Goal: Task Accomplishment & Management: Use online tool/utility

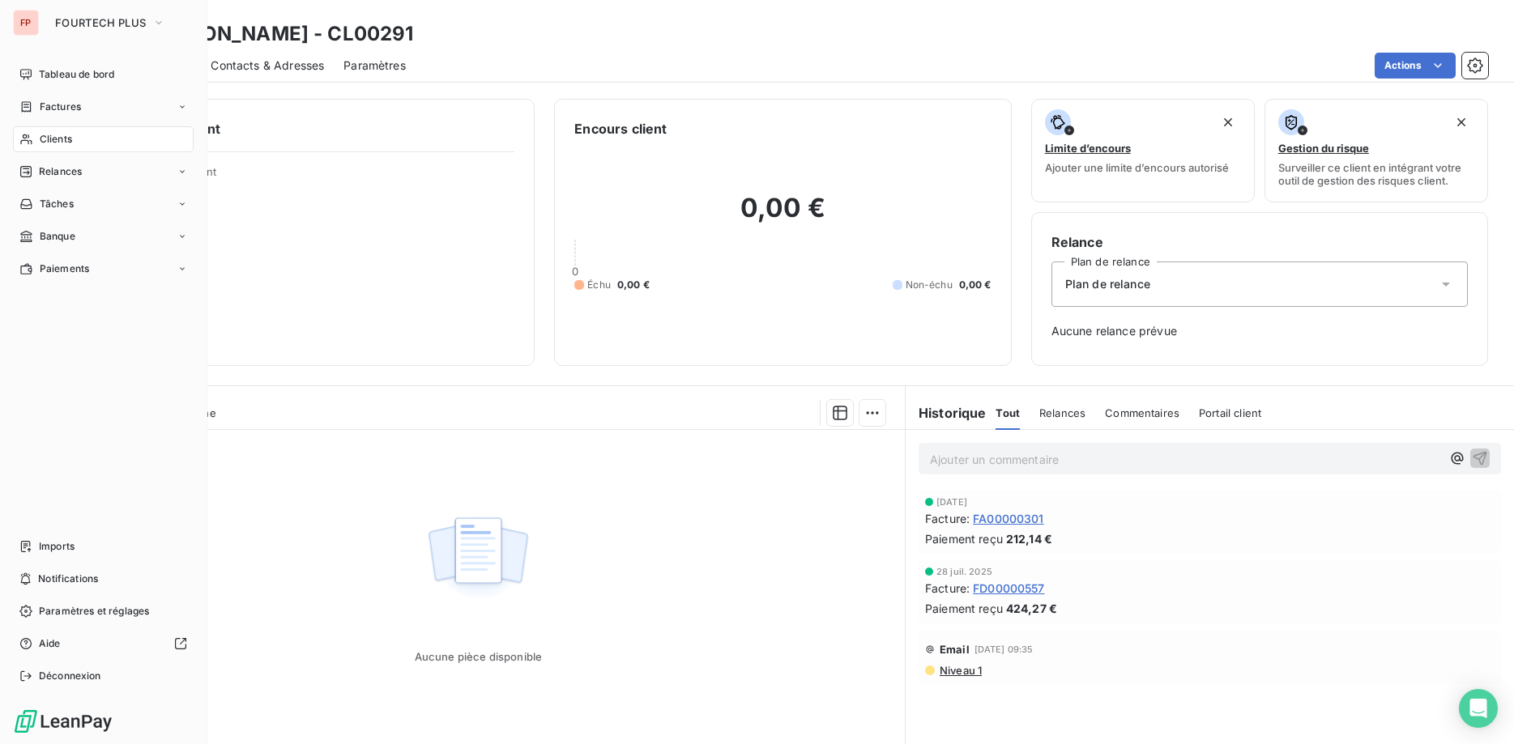
drag, startPoint x: 49, startPoint y: 140, endPoint x: 85, endPoint y: 140, distance: 36.5
click at [49, 140] on span "Clients" at bounding box center [56, 139] width 32 height 15
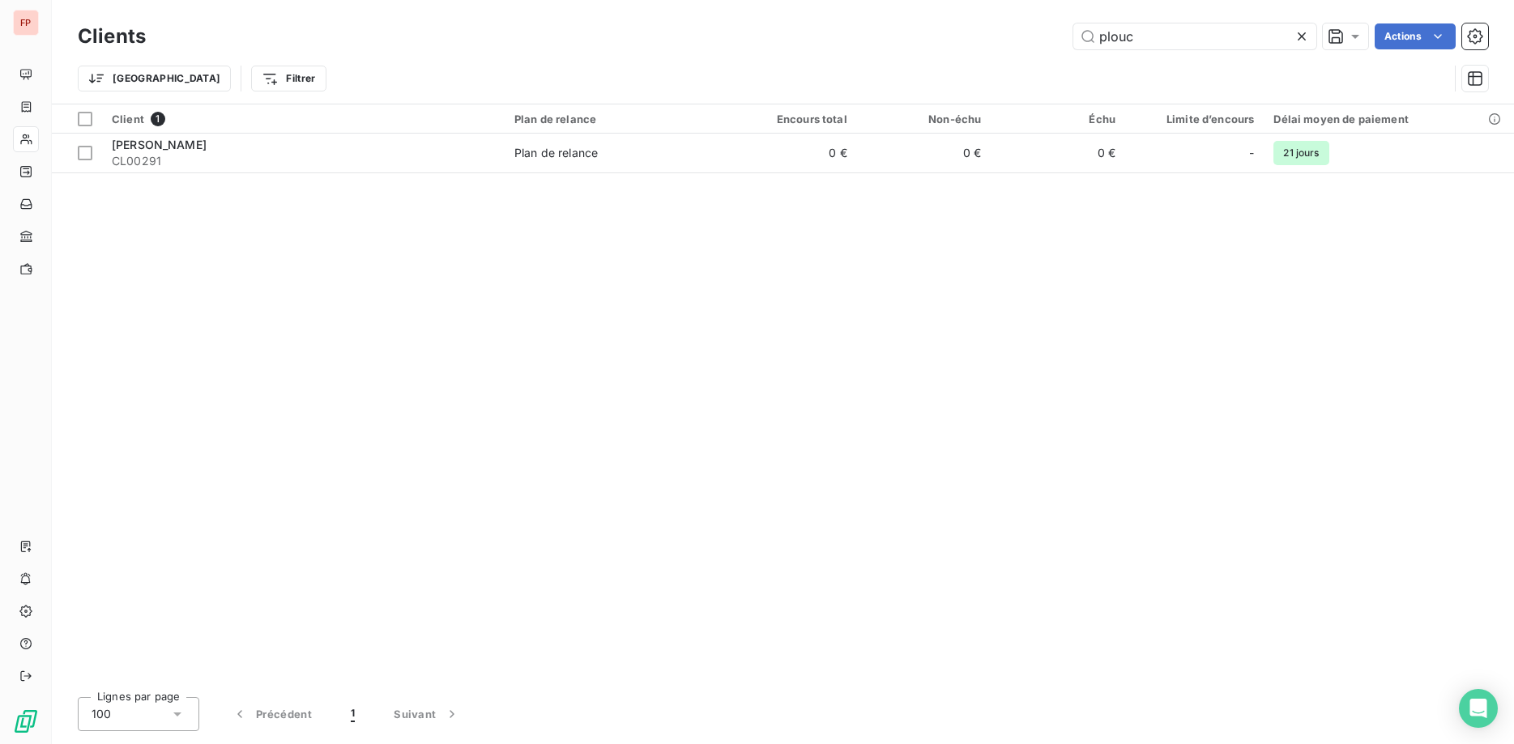
drag, startPoint x: 1157, startPoint y: 32, endPoint x: 933, endPoint y: 49, distance: 224.2
click at [1073, 34] on input "plouc" at bounding box center [1194, 36] width 243 height 26
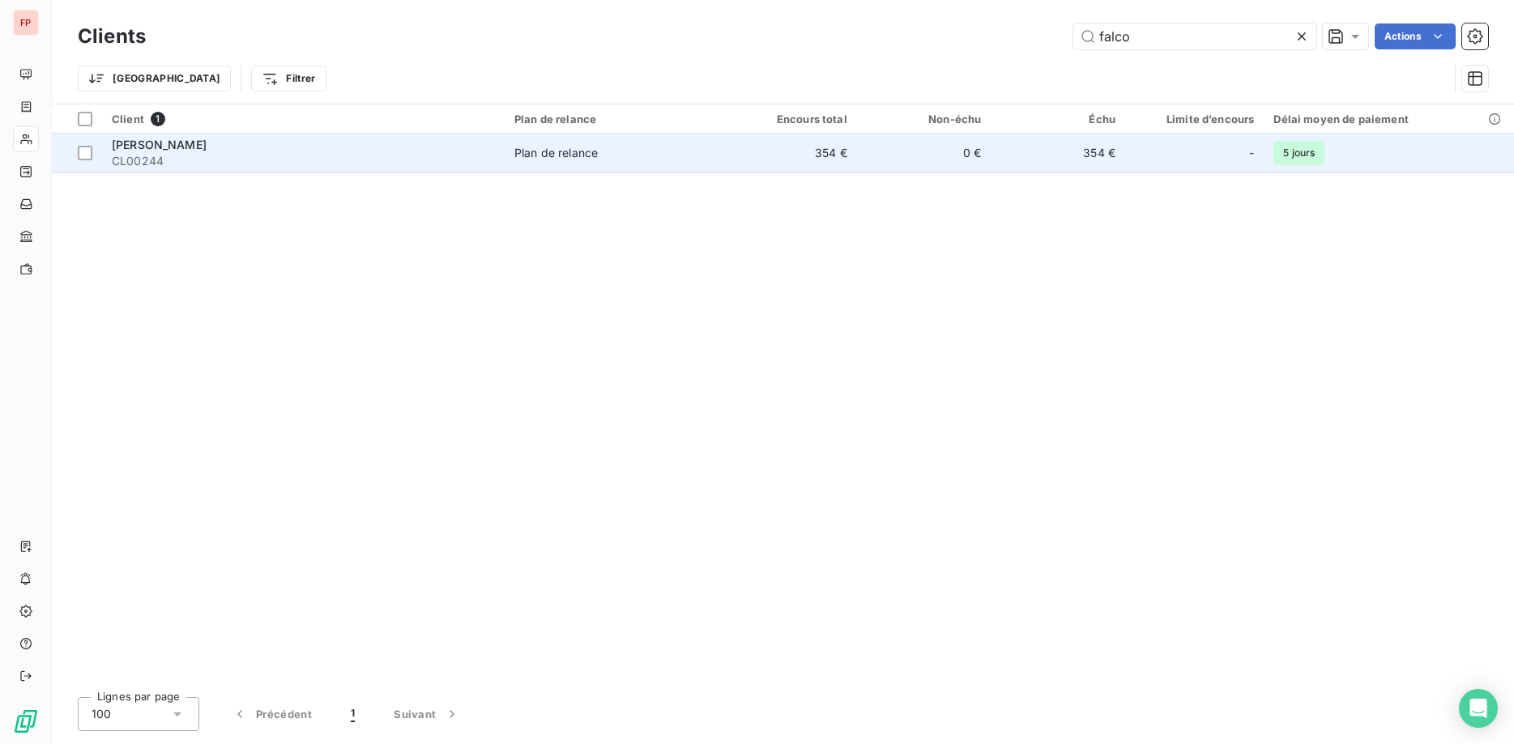
type input "falco"
click at [552, 150] on div "Plan de relance" at bounding box center [555, 153] width 83 height 16
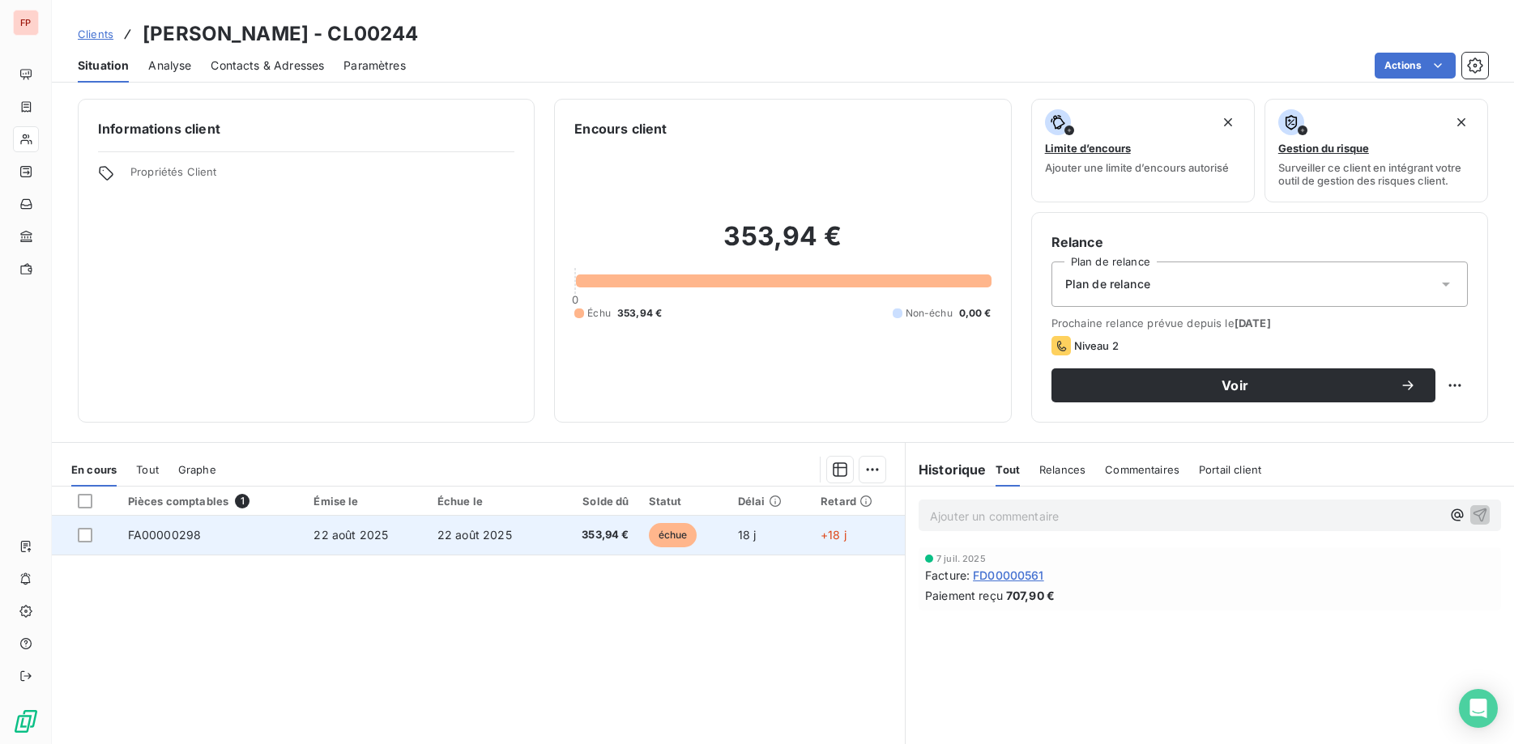
click at [449, 528] on td "22 août 2025" at bounding box center [489, 535] width 123 height 39
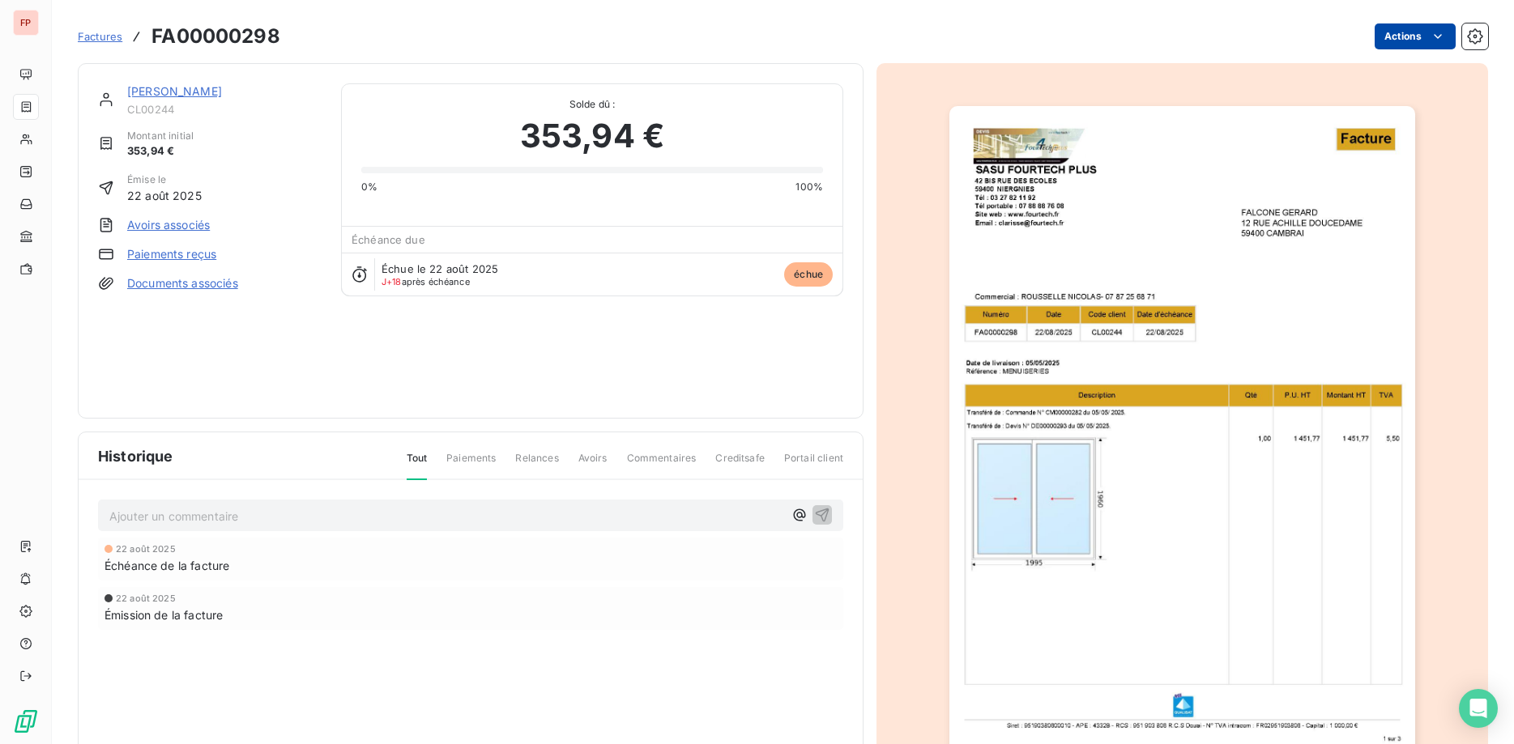
click at [1401, 39] on html "FP Factures FA00000298 Actions [PERSON_NAME] CL00244 Montant initial 353,94 € É…" at bounding box center [757, 372] width 1514 height 744
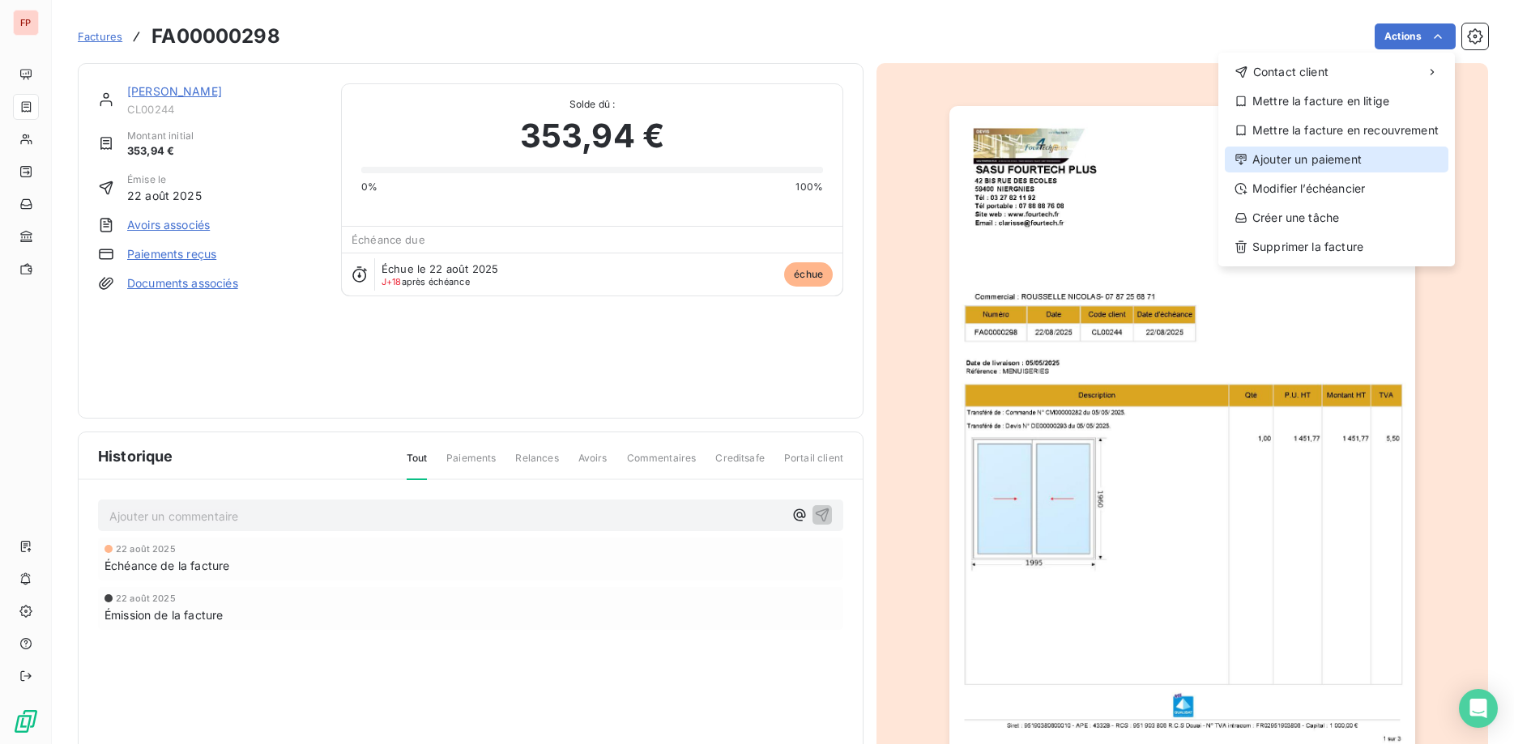
click at [1316, 161] on div "Ajouter un paiement" at bounding box center [1337, 160] width 224 height 26
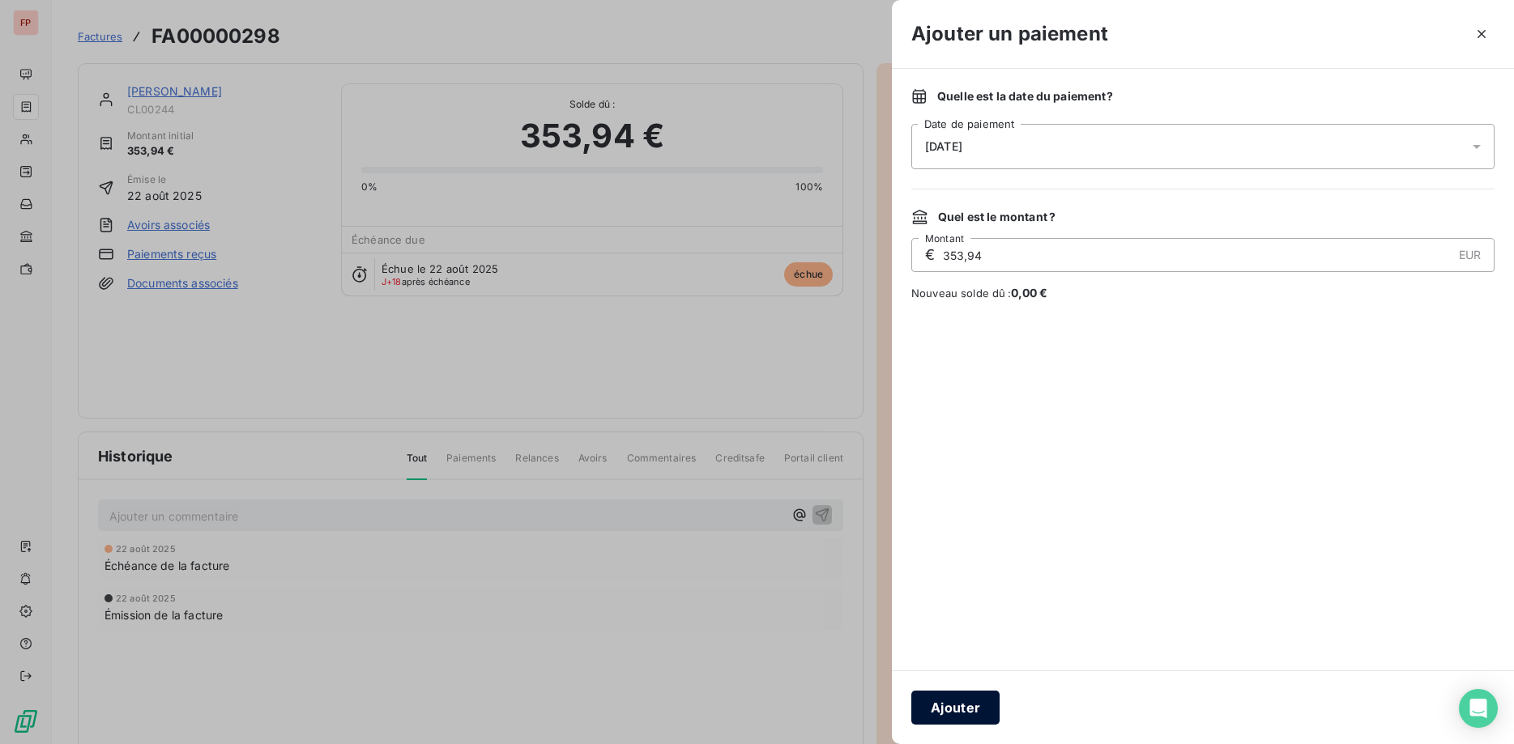
click at [974, 711] on button "Ajouter" at bounding box center [955, 708] width 88 height 34
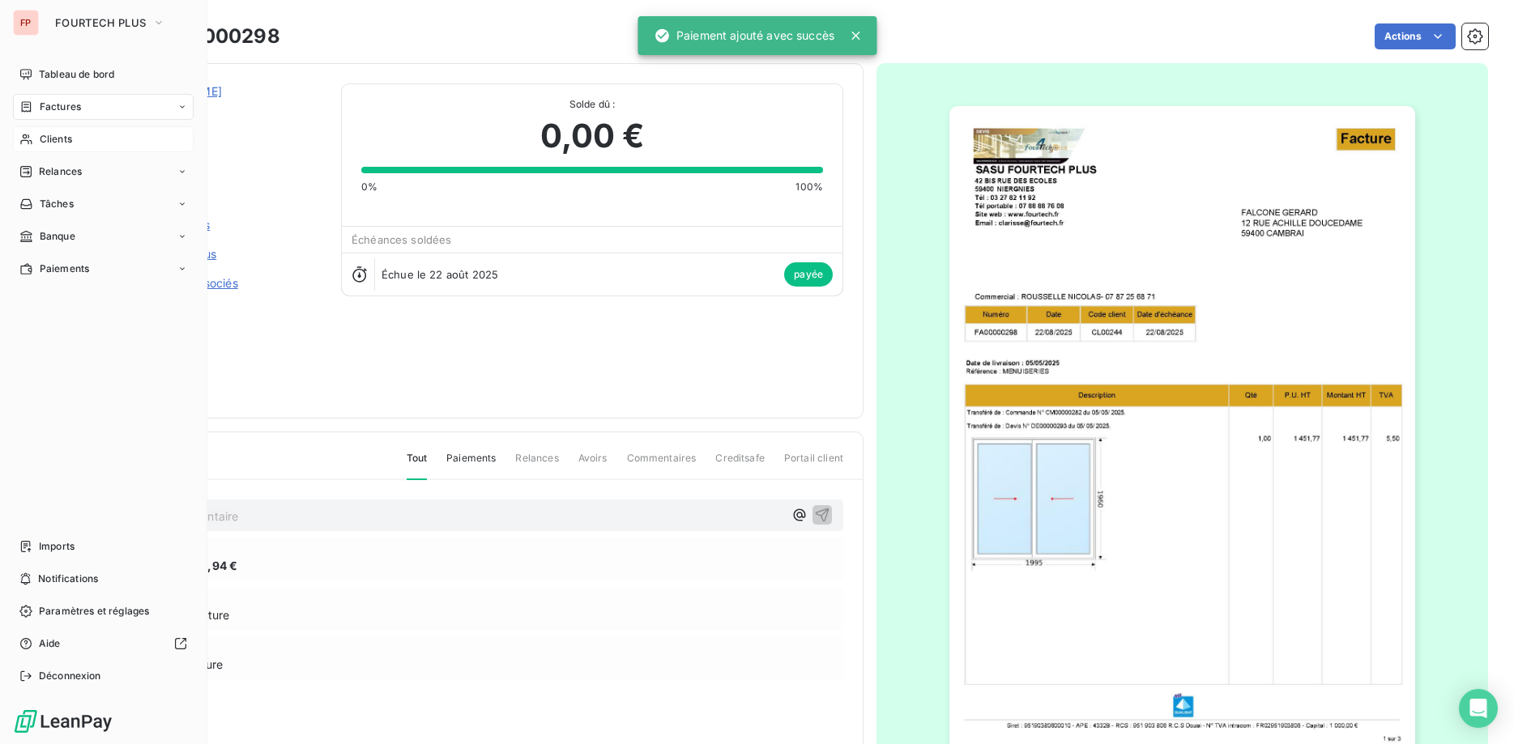
click at [61, 145] on span "Clients" at bounding box center [56, 139] width 32 height 15
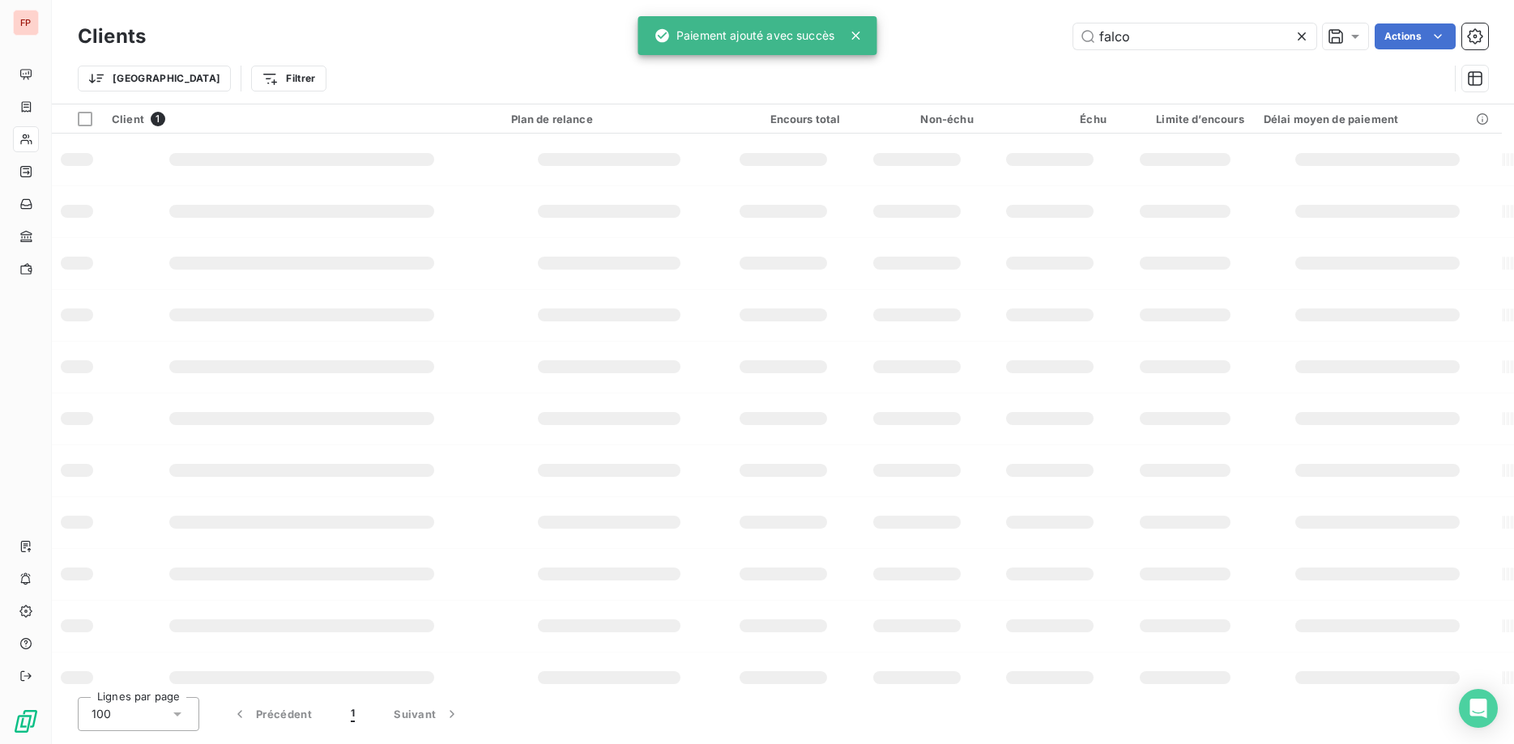
click at [1073, 37] on input "falco" at bounding box center [1194, 36] width 243 height 26
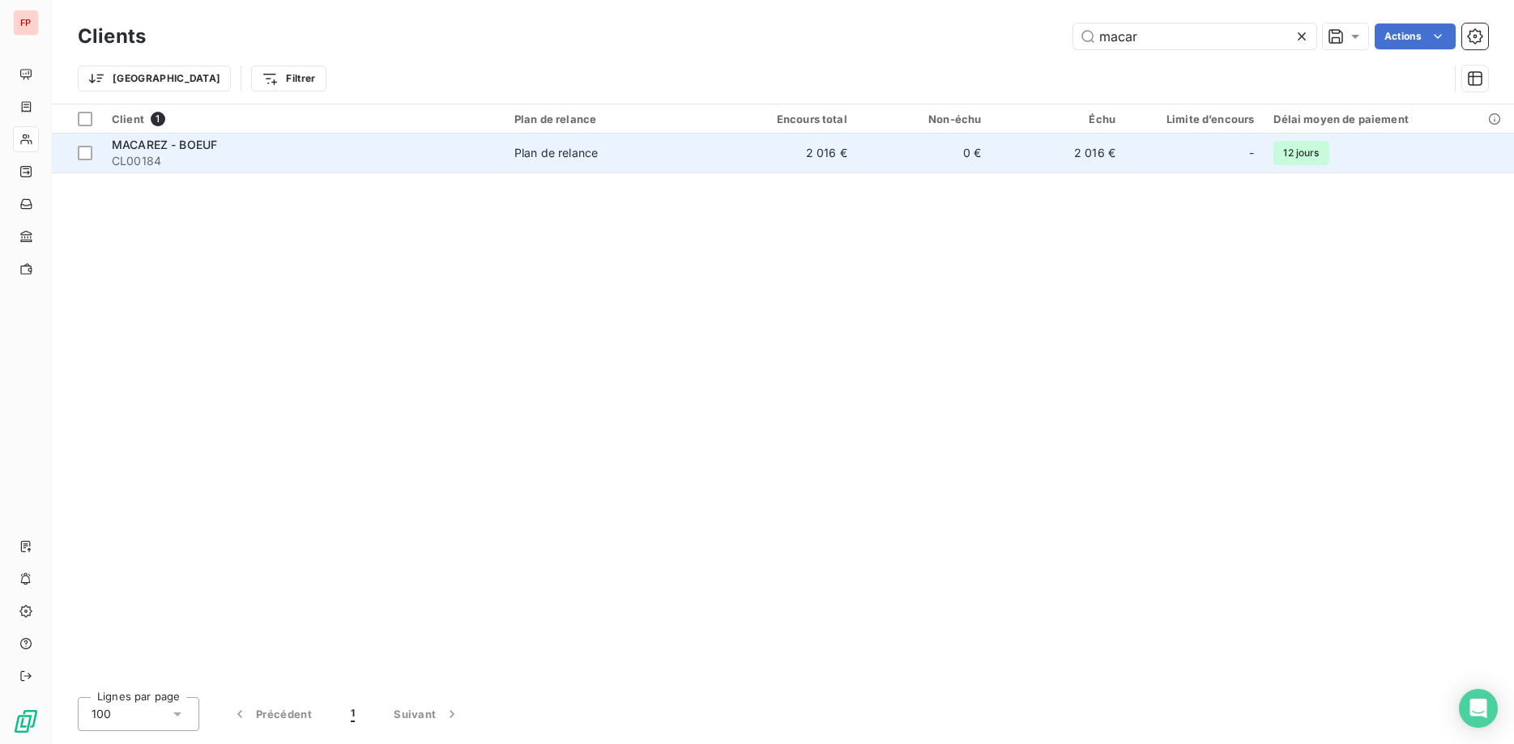
type input "macar"
click at [676, 164] on td "Plan de relance" at bounding box center [614, 153] width 218 height 39
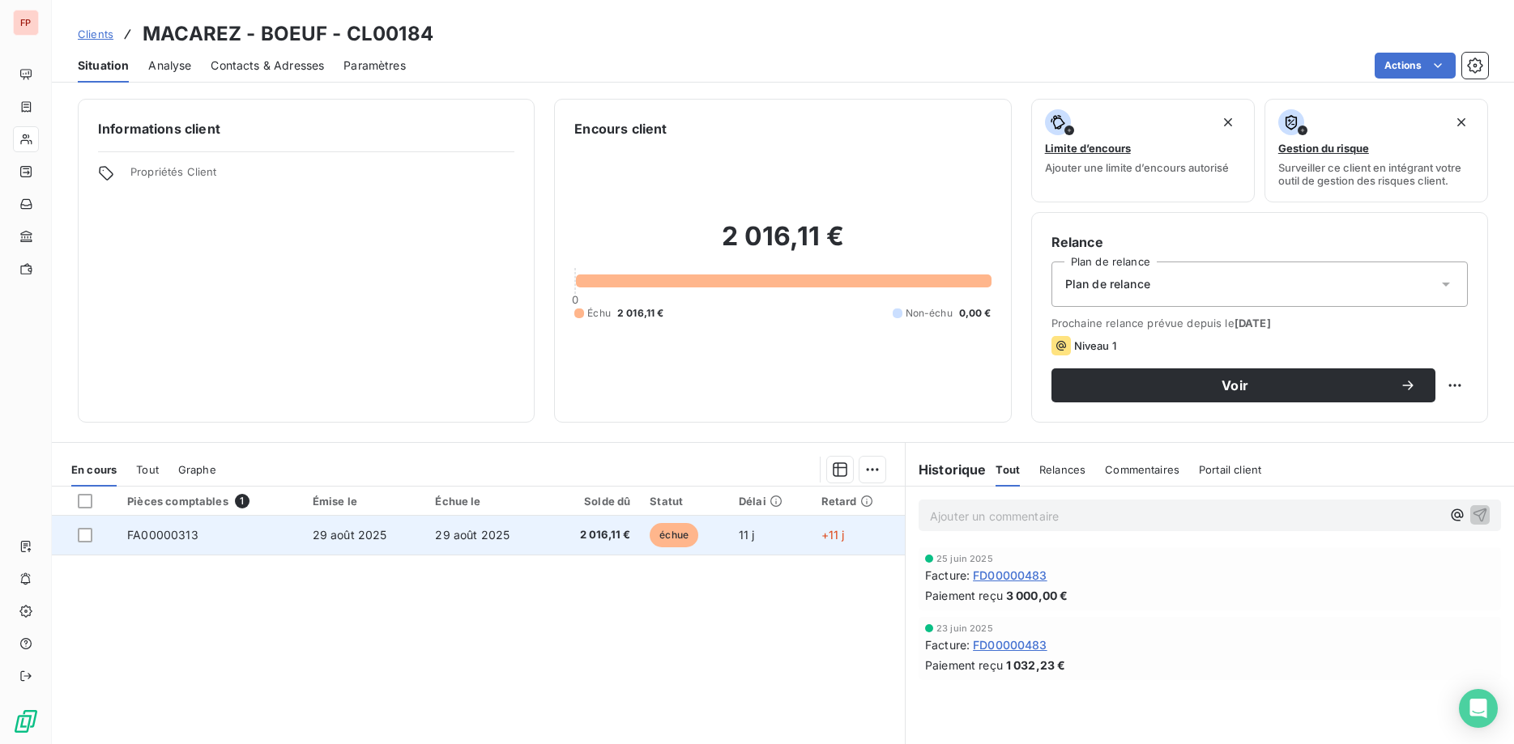
click at [593, 531] on span "2 016,11 €" at bounding box center [594, 535] width 72 height 16
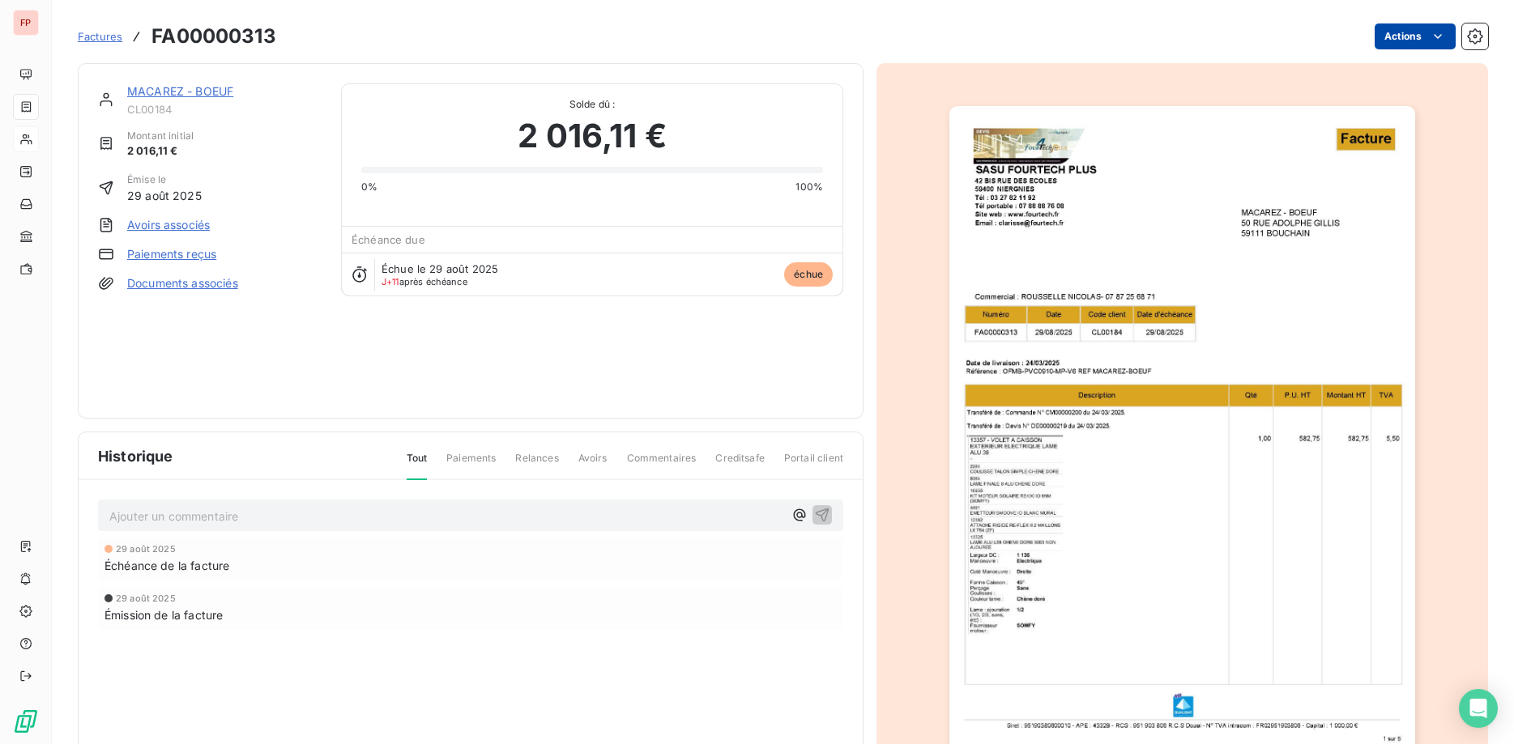
click at [1424, 40] on html "FP Factures FA00000313 Actions MACAREZ - BOEUF CL00184 Montant initial 2 016,11…" at bounding box center [757, 372] width 1514 height 744
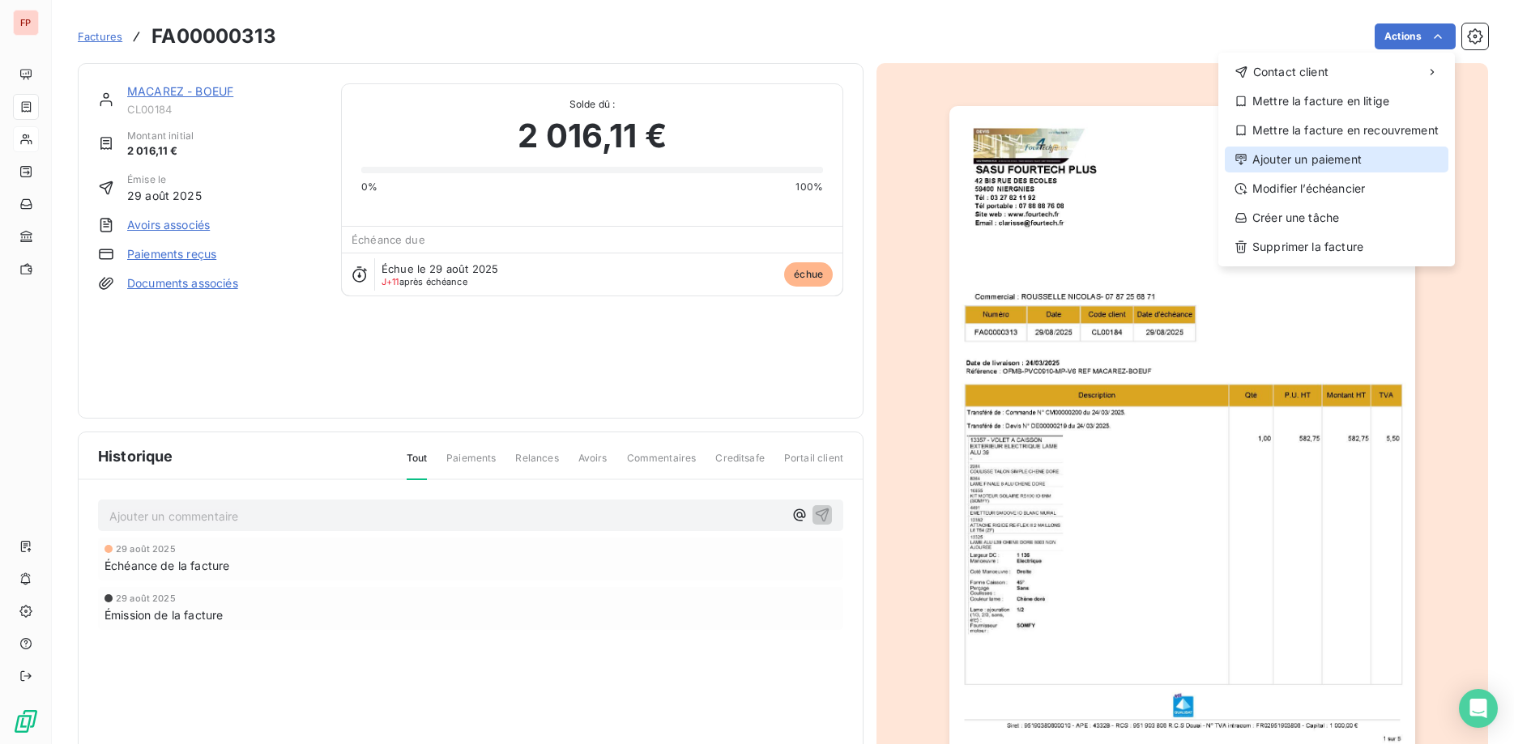
click at [1264, 166] on div "Ajouter un paiement" at bounding box center [1337, 160] width 224 height 26
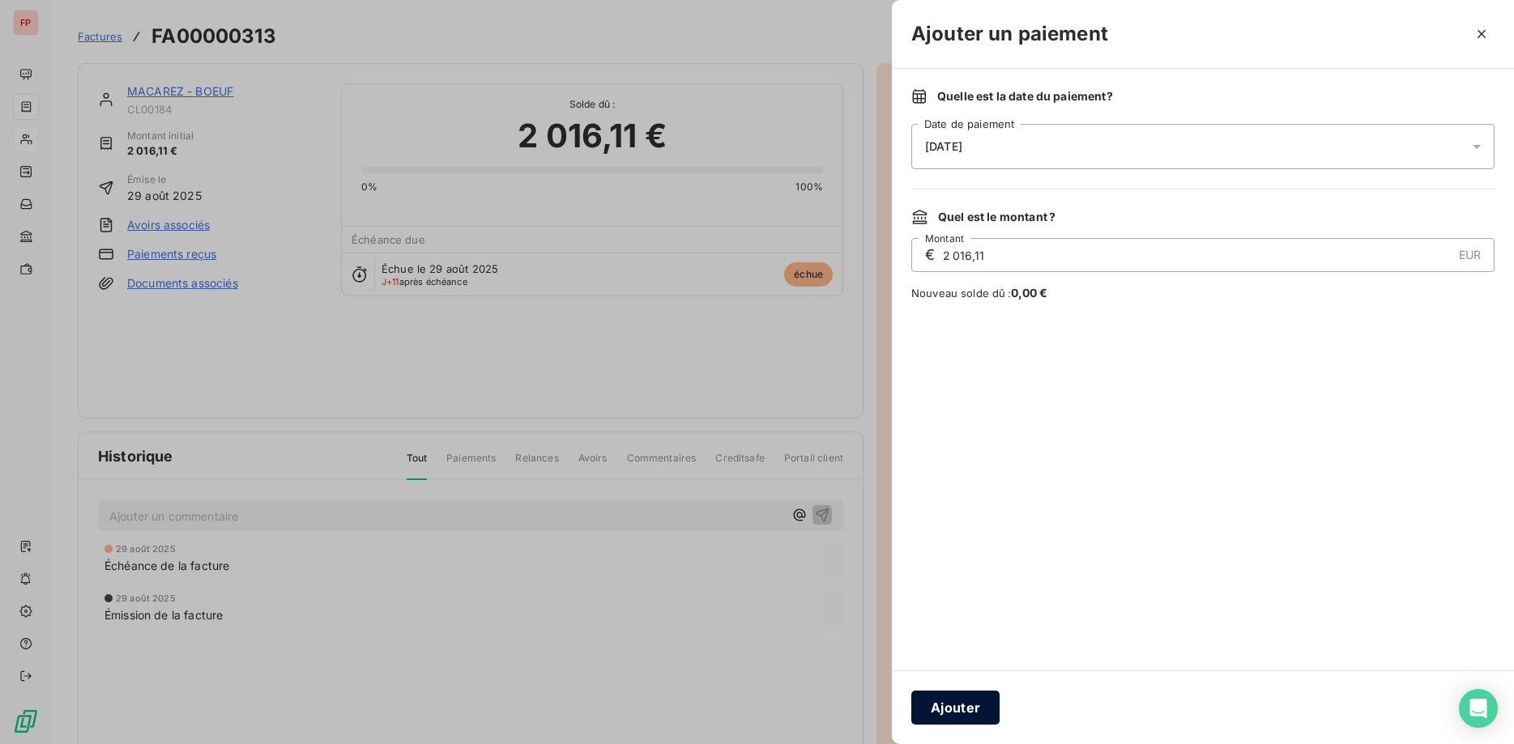
click at [976, 708] on button "Ajouter" at bounding box center [955, 708] width 88 height 34
